Goal: Task Accomplishment & Management: Use online tool/utility

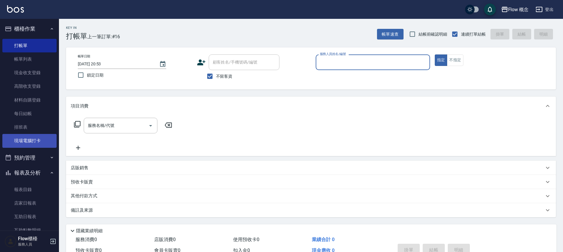
click at [34, 142] on link "現場電腦打卡" at bounding box center [29, 141] width 54 height 14
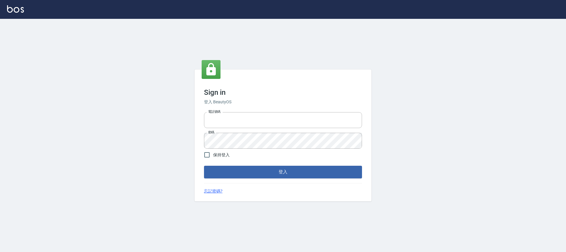
type input "25170116"
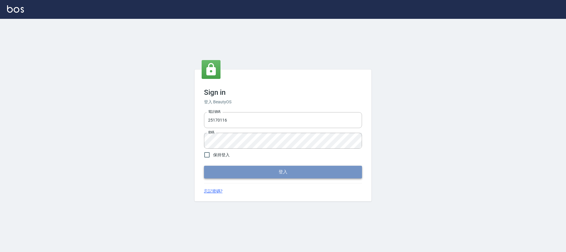
click at [269, 170] on button "登入" at bounding box center [283, 172] width 158 height 12
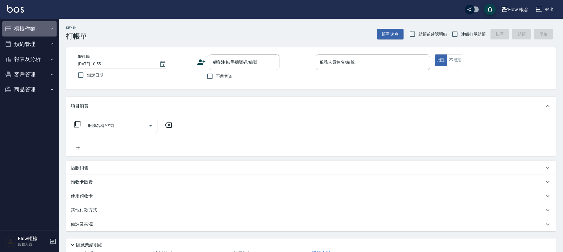
click at [23, 31] on button "櫃檯作業" at bounding box center [29, 28] width 54 height 15
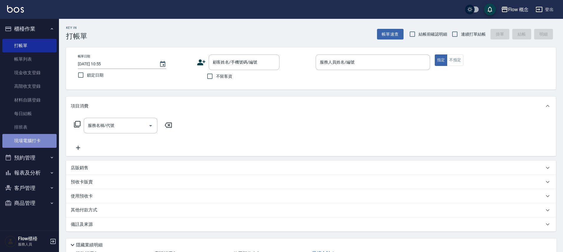
click at [33, 140] on link "現場電腦打卡" at bounding box center [29, 141] width 54 height 14
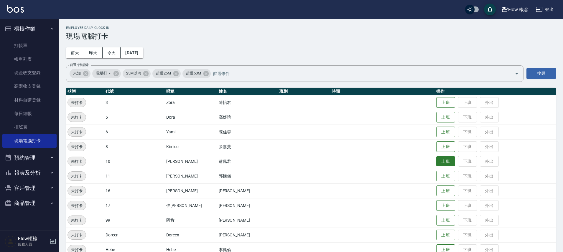
click at [436, 161] on button "上班" at bounding box center [445, 161] width 19 height 10
click at [436, 207] on button "上班" at bounding box center [445, 206] width 19 height 10
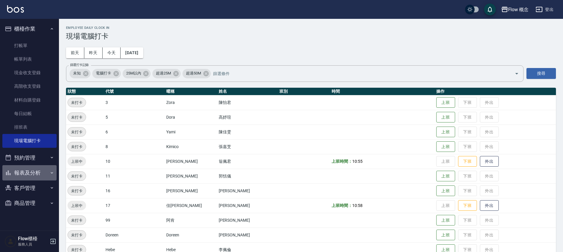
click at [31, 168] on button "報表及分析" at bounding box center [29, 172] width 54 height 15
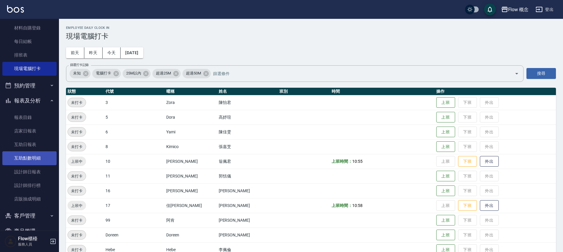
scroll to position [75, 0]
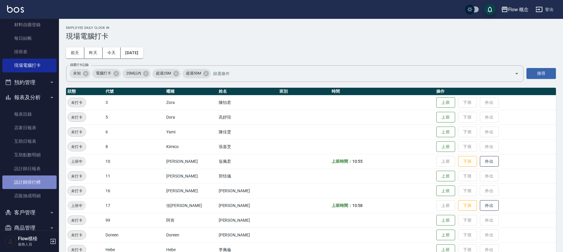
click at [31, 186] on link "設計師排行榜" at bounding box center [29, 183] width 54 height 14
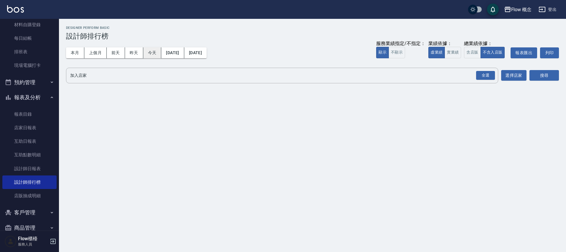
click at [151, 54] on button "今天" at bounding box center [152, 52] width 18 height 11
click at [138, 54] on button "昨天" at bounding box center [134, 52] width 18 height 11
click at [115, 51] on button "前天" at bounding box center [116, 52] width 18 height 11
click at [128, 52] on button "昨天" at bounding box center [134, 52] width 18 height 11
click at [34, 113] on link "報表目錄" at bounding box center [29, 115] width 54 height 14
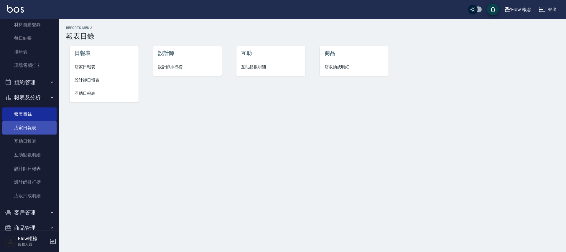
click at [28, 121] on link "店家日報表" at bounding box center [29, 128] width 54 height 14
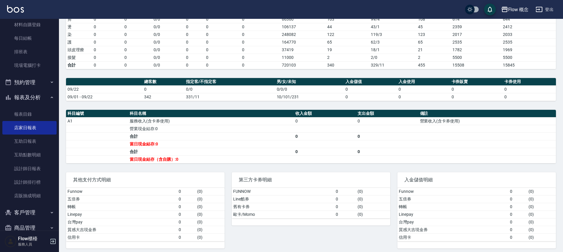
scroll to position [107, 0]
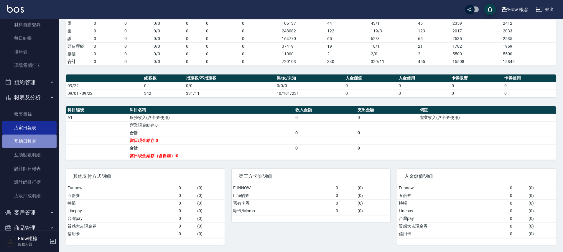
click at [37, 138] on link "互助日報表" at bounding box center [29, 142] width 54 height 14
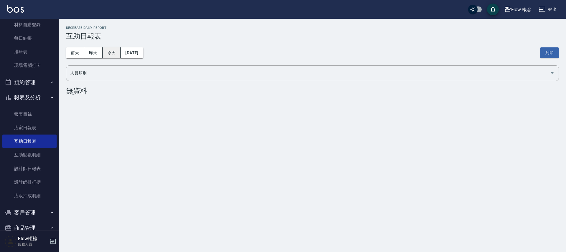
click at [116, 48] on button "今天" at bounding box center [112, 52] width 18 height 11
click at [94, 53] on button "昨天" at bounding box center [93, 52] width 18 height 11
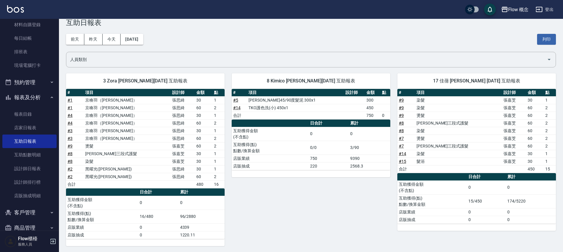
scroll to position [13, 0]
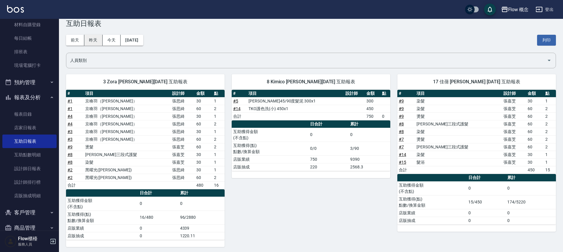
click at [94, 38] on button "昨天" at bounding box center [93, 40] width 18 height 11
click at [82, 40] on button "前天" at bounding box center [75, 40] width 18 height 11
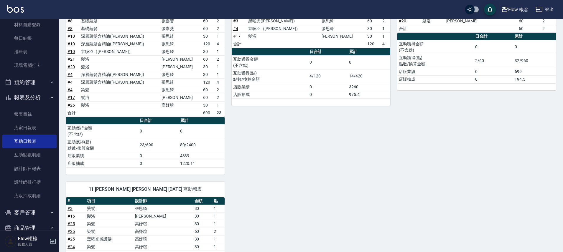
scroll to position [62, 0]
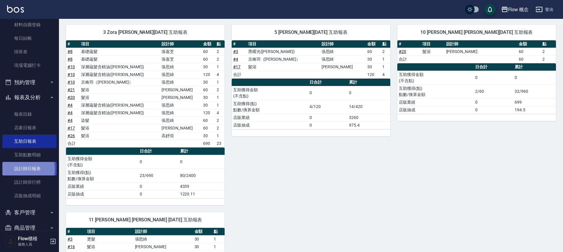
click at [15, 169] on link "設計師日報表" at bounding box center [29, 169] width 54 height 14
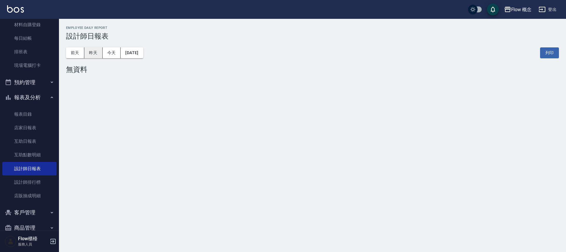
click at [85, 52] on button "昨天" at bounding box center [93, 52] width 18 height 11
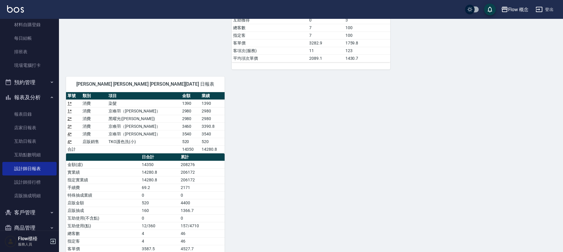
scroll to position [256, 0]
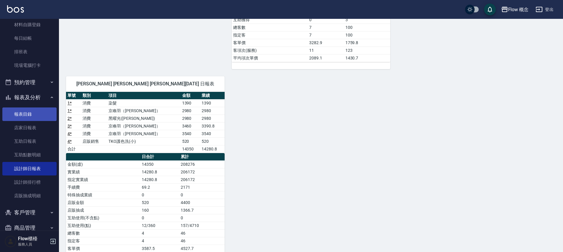
click at [9, 111] on link "報表目錄" at bounding box center [29, 115] width 54 height 14
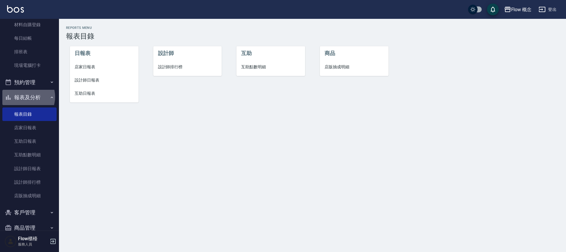
click at [24, 97] on button "報表及分析" at bounding box center [29, 97] width 54 height 15
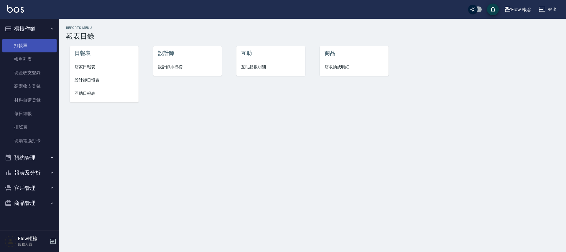
click at [27, 43] on link "打帳單" at bounding box center [29, 46] width 54 height 14
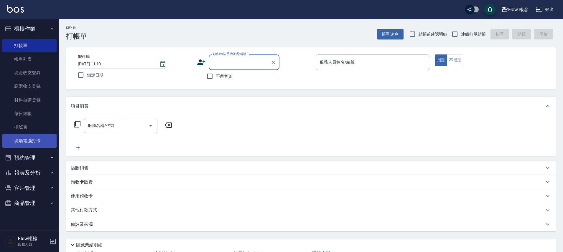
click at [43, 139] on link "現場電腦打卡" at bounding box center [29, 141] width 54 height 14
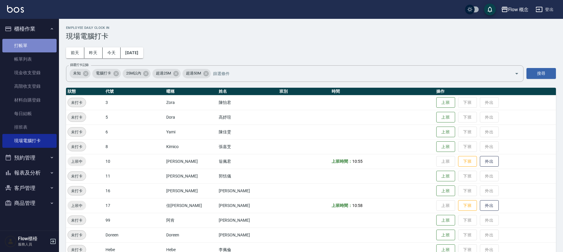
click at [41, 41] on link "打帳單" at bounding box center [29, 46] width 54 height 14
